Goal: Transaction & Acquisition: Purchase product/service

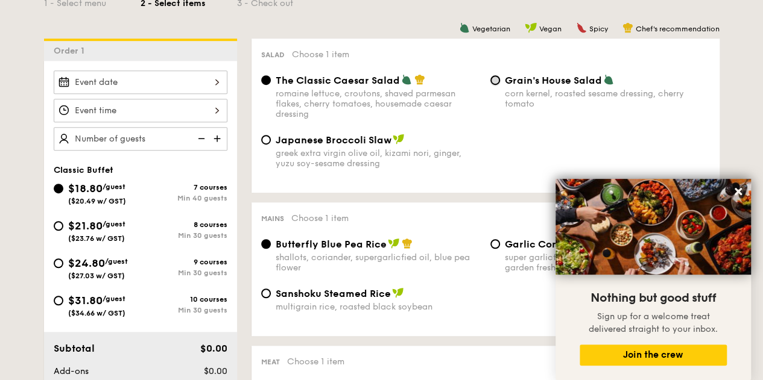
click at [496, 83] on input "Grain's House Salad corn kernel, roasted sesame dressing, cherry tomato" at bounding box center [495, 80] width 10 height 10
radio input "true"
click at [67, 227] on div "$21.80 /guest ($23.76 w/ GST)" at bounding box center [97, 230] width 87 height 25
click at [63, 227] on input "$21.80 /guest ($23.76 w/ GST) 8 courses Min 30 guests" at bounding box center [59, 226] width 10 height 10
radio input "true"
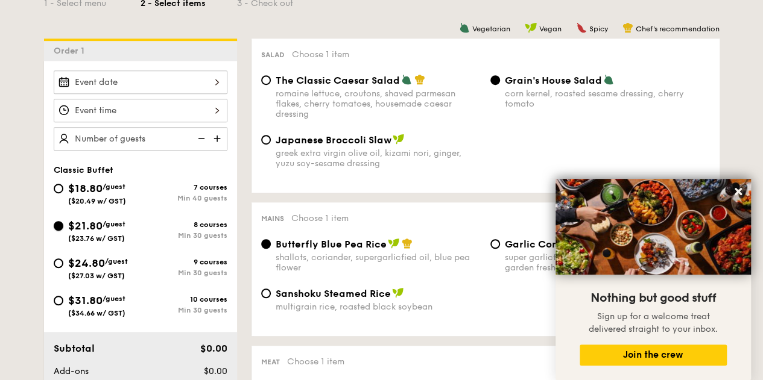
radio input "true"
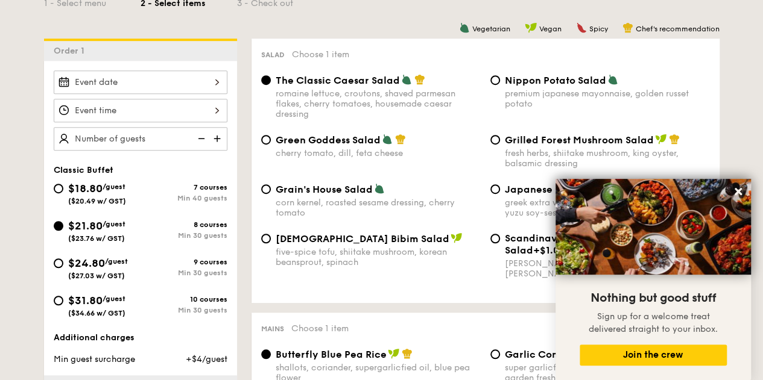
click at [65, 266] on div "$24.80 /guest ($27.03 w/ GST)" at bounding box center [97, 267] width 87 height 25
click at [63, 266] on input "$24.80 /guest ($27.03 w/ GST) 9 courses Min 30 guests" at bounding box center [59, 264] width 10 height 10
radio input "true"
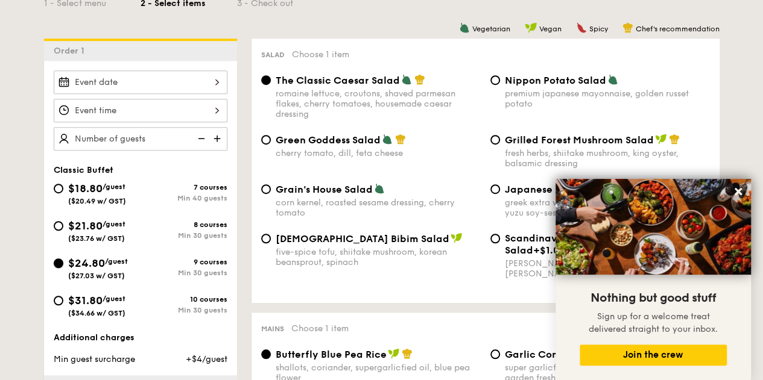
radio input "true"
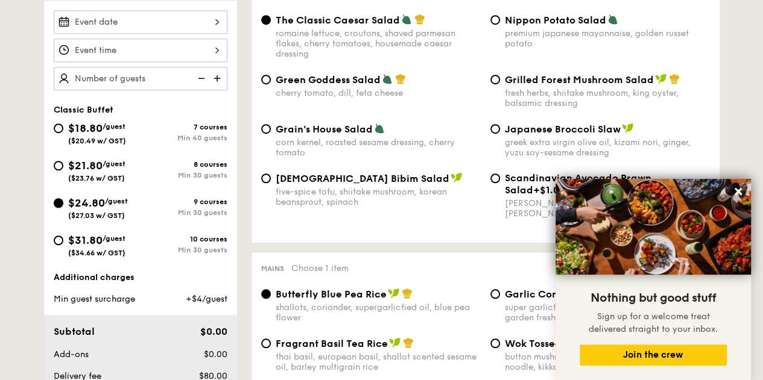
scroll to position [482, 0]
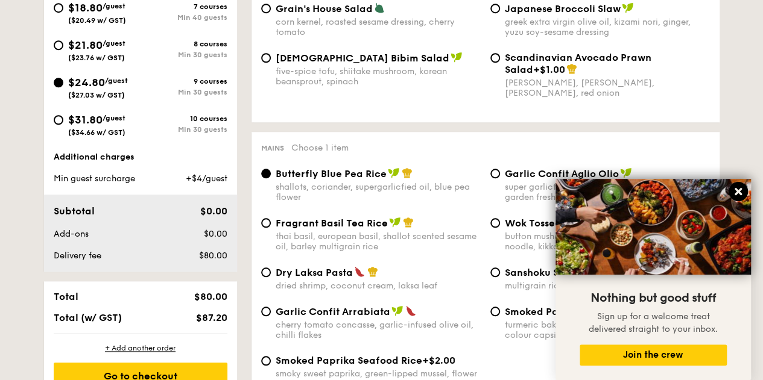
click at [737, 193] on icon at bounding box center [737, 191] width 7 height 7
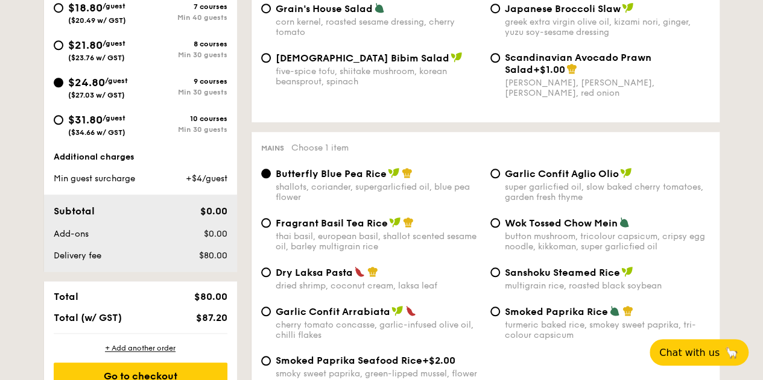
click at [96, 126] on div "$31.80 /guest ($34.66 w/ GST)" at bounding box center [96, 124] width 57 height 25
click at [63, 125] on input "$31.80 /guest ($34.66 w/ GST) 10 courses Min 30 guests" at bounding box center [59, 120] width 10 height 10
radio input "true"
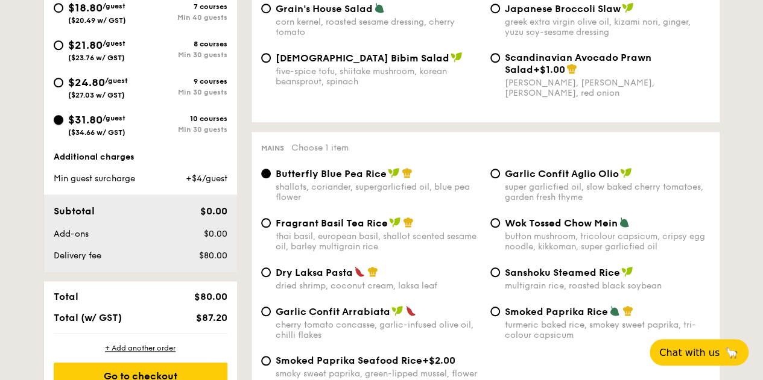
radio input "true"
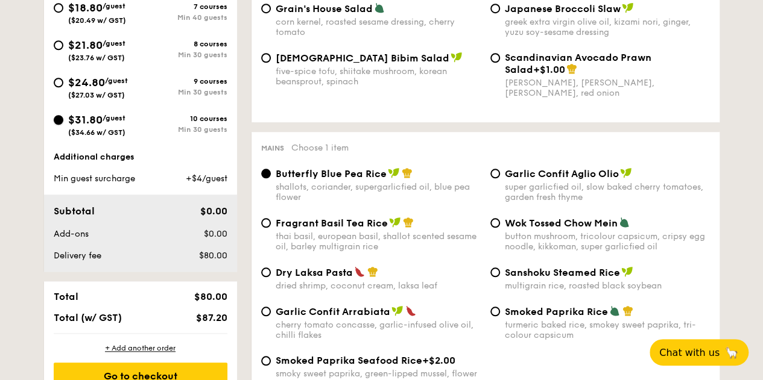
radio input "true"
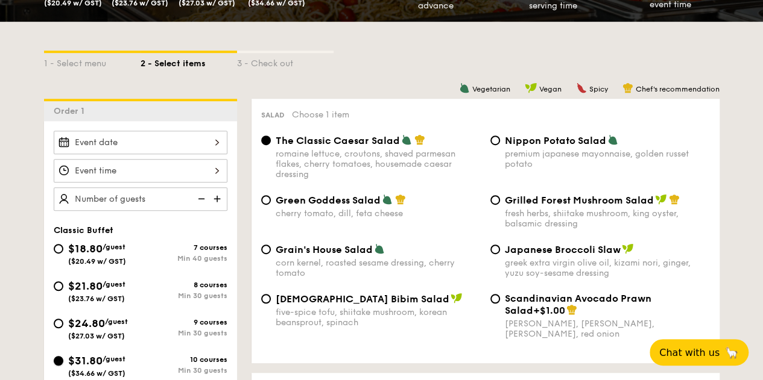
scroll to position [362, 0]
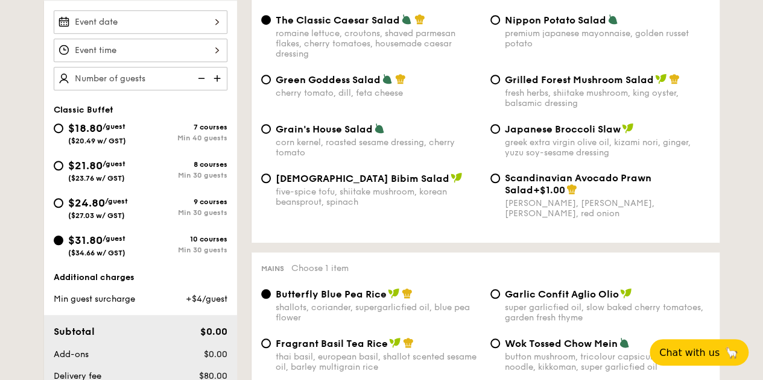
click at [501, 84] on div "Grilled Forest Mushroom Salad fresh herbs, shiitake mushroom, king oyster, bals…" at bounding box center [599, 91] width 229 height 35
click at [522, 79] on span "Grilled Forest Mushroom Salad" at bounding box center [579, 79] width 149 height 11
click at [500, 79] on input "Grilled Forest Mushroom Salad fresh herbs, shiitake mushroom, king oyster, bals…" at bounding box center [495, 80] width 10 height 10
radio input "true"
click at [365, 83] on span "Green Goddess Salad" at bounding box center [327, 79] width 105 height 11
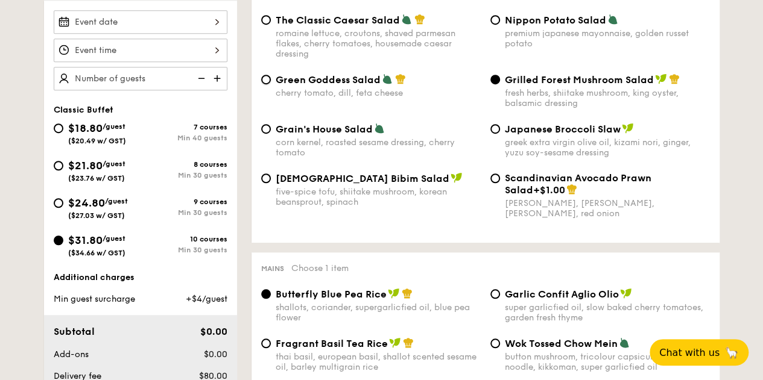
click at [271, 83] on input "Green Goddess Salad cherry tomato, [PERSON_NAME], feta cheese" at bounding box center [266, 80] width 10 height 10
radio input "true"
click at [506, 29] on div "premium japanese mayonnaise, golden russet potato" at bounding box center [607, 38] width 205 height 20
click at [500, 25] on input "Nippon Potato Salad premium japanese mayonnaise, golden russet potato" at bounding box center [495, 20] width 10 height 10
radio input "true"
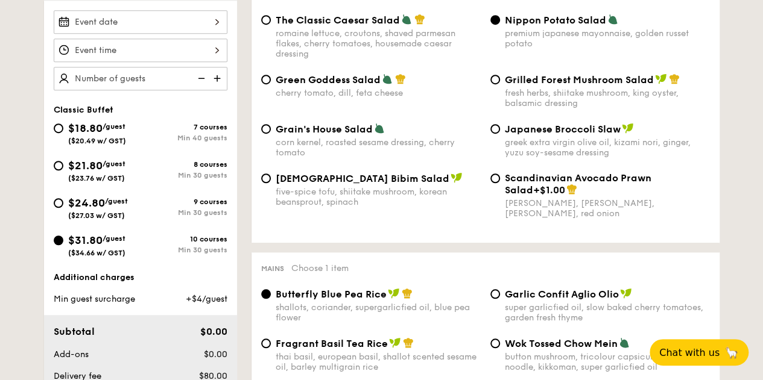
click at [324, 84] on span "Green Goddess Salad" at bounding box center [327, 79] width 105 height 11
click at [271, 84] on input "Green Goddess Salad cherry tomato, [PERSON_NAME], feta cheese" at bounding box center [266, 80] width 10 height 10
radio input "true"
click at [322, 29] on div "romaine lettuce, croutons, shaved parmesan flakes, cherry tomatoes, housemade c…" at bounding box center [377, 43] width 205 height 31
click at [271, 25] on input "The Classic Caesar Salad romaine lettuce, croutons, shaved parmesan flakes, che…" at bounding box center [266, 20] width 10 height 10
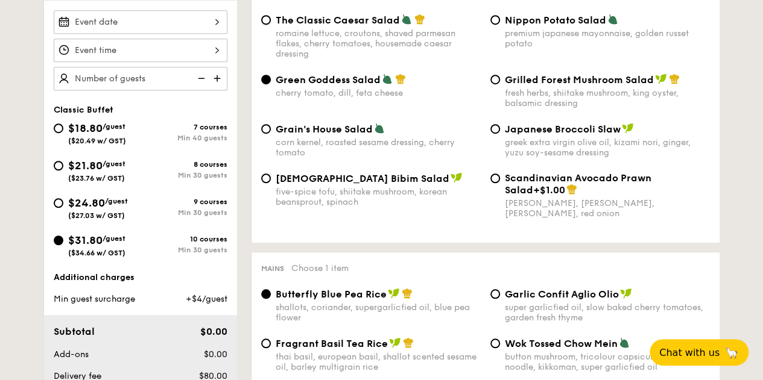
radio input "true"
click at [329, 18] on span "The Classic Caesar Salad" at bounding box center [337, 19] width 124 height 11
click at [271, 18] on input "The Classic Caesar Salad romaine lettuce, croutons, shaved parmesan flakes, che…" at bounding box center [266, 20] width 10 height 10
click at [362, 180] on span "[DEMOGRAPHIC_DATA] Bibim Salad" at bounding box center [362, 178] width 174 height 11
click at [271, 180] on input "Korean Bibim Salad five-spice tofu, shiitake mushroom, korean beansprout, spina…" at bounding box center [266, 179] width 10 height 10
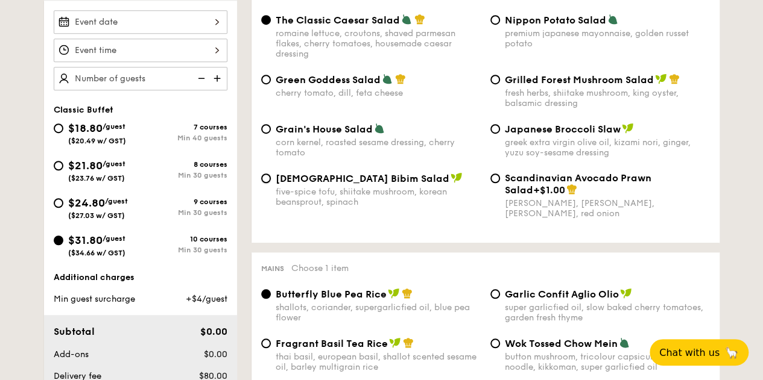
radio input "true"
click at [561, 125] on span "Japanese Broccoli Slaw" at bounding box center [563, 129] width 116 height 11
click at [500, 125] on input "Japanese Broccoli Slaw greek extra virgin olive oil, kizami [PERSON_NAME], yuzu…" at bounding box center [495, 129] width 10 height 10
radio input "true"
click at [581, 80] on span "Grilled Forest Mushroom Salad" at bounding box center [579, 79] width 149 height 11
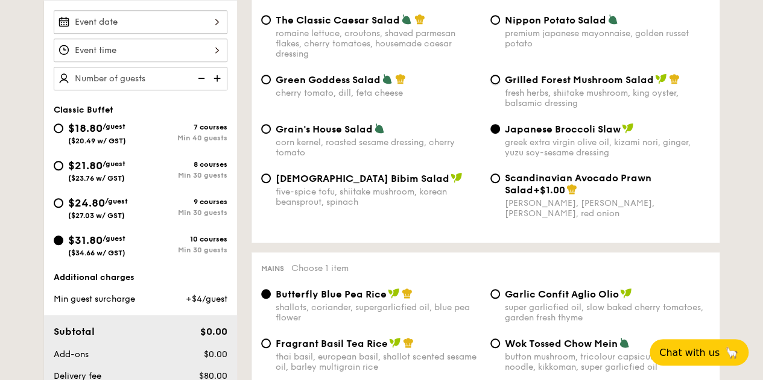
click at [500, 80] on input "Grilled Forest Mushroom Salad fresh herbs, shiitake mushroom, king oyster, bals…" at bounding box center [495, 80] width 10 height 10
radio input "true"
click at [346, 32] on div "romaine lettuce, croutons, shaved parmesan flakes, cherry tomatoes, housemade c…" at bounding box center [377, 43] width 205 height 31
click at [271, 25] on input "The Classic Caesar Salad romaine lettuce, croutons, shaved parmesan flakes, che…" at bounding box center [266, 20] width 10 height 10
radio input "true"
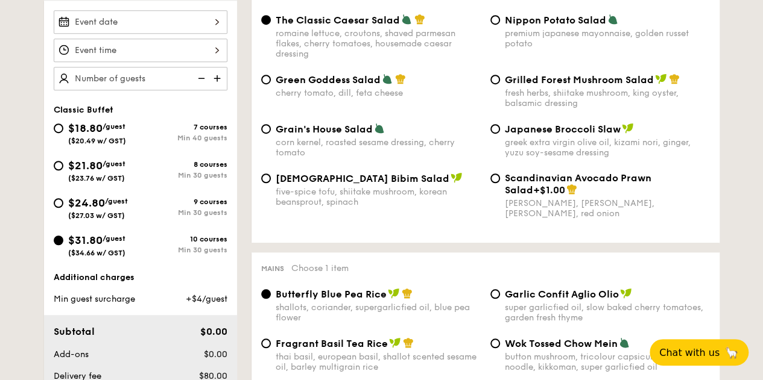
click at [197, 17] on div at bounding box center [141, 22] width 174 height 24
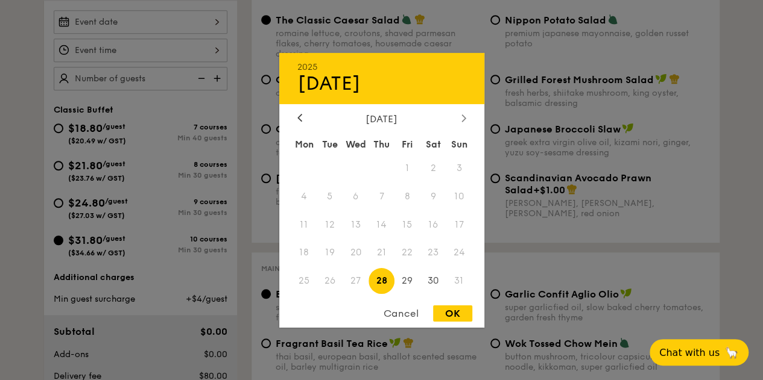
click at [465, 119] on icon at bounding box center [463, 118] width 5 height 8
click at [300, 115] on icon at bounding box center [299, 118] width 5 height 8
click at [461, 282] on span "31" at bounding box center [459, 281] width 26 height 26
click at [417, 313] on div "Cancel" at bounding box center [400, 314] width 59 height 16
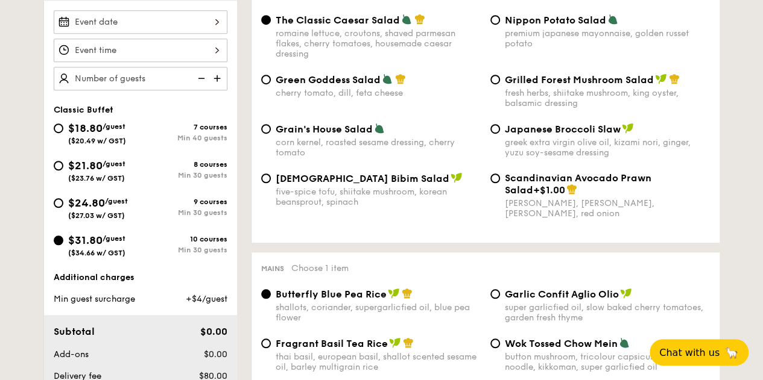
scroll to position [181, 0]
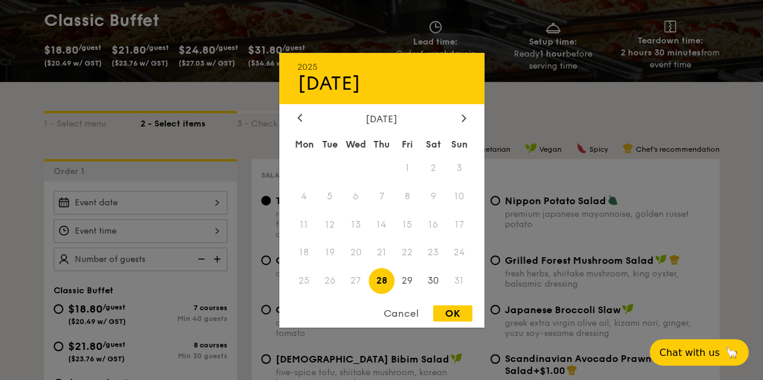
click at [181, 191] on div "2025 Aug [DATE] Tue Wed Thu Fri Sat Sun 1 2 3 4 5 6 7 8 9 10 11 12 13 14 15 16 …" at bounding box center [141, 203] width 174 height 24
click at [459, 282] on span "31" at bounding box center [459, 281] width 26 height 26
click at [399, 321] on div "Cancel" at bounding box center [400, 314] width 59 height 16
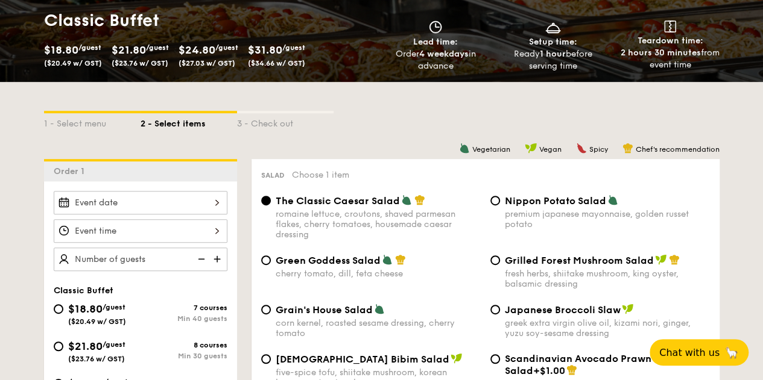
click at [147, 210] on div at bounding box center [141, 203] width 174 height 24
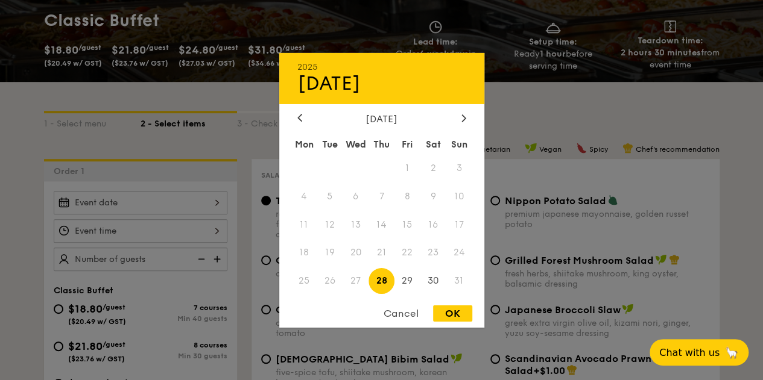
click at [455, 279] on span "31" at bounding box center [459, 281] width 26 height 26
click at [407, 309] on div "Cancel" at bounding box center [400, 314] width 59 height 16
